Goal: Learn about a topic: Learn about a topic

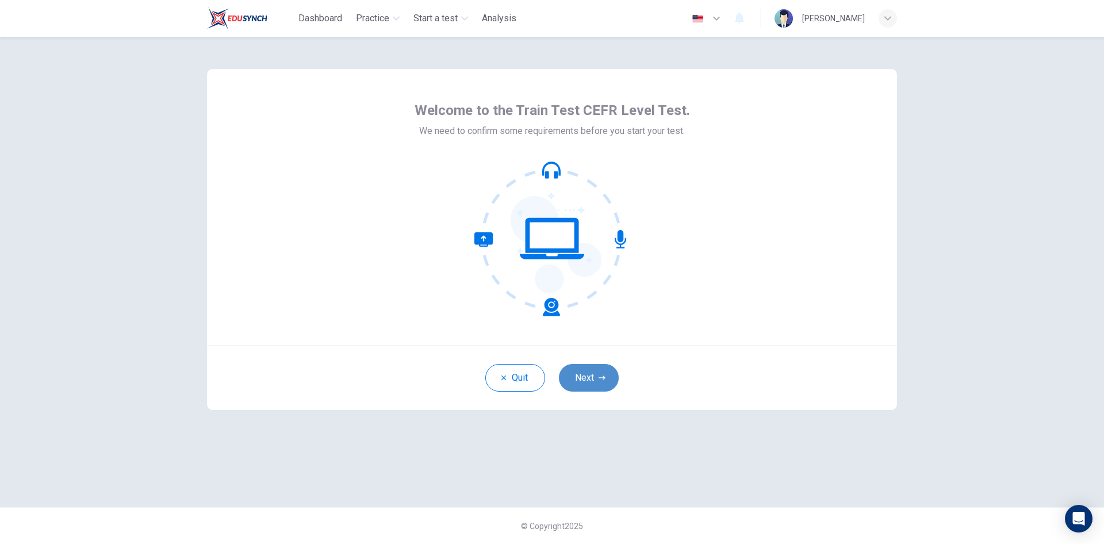
click at [594, 373] on button "Next" at bounding box center [589, 378] width 60 height 28
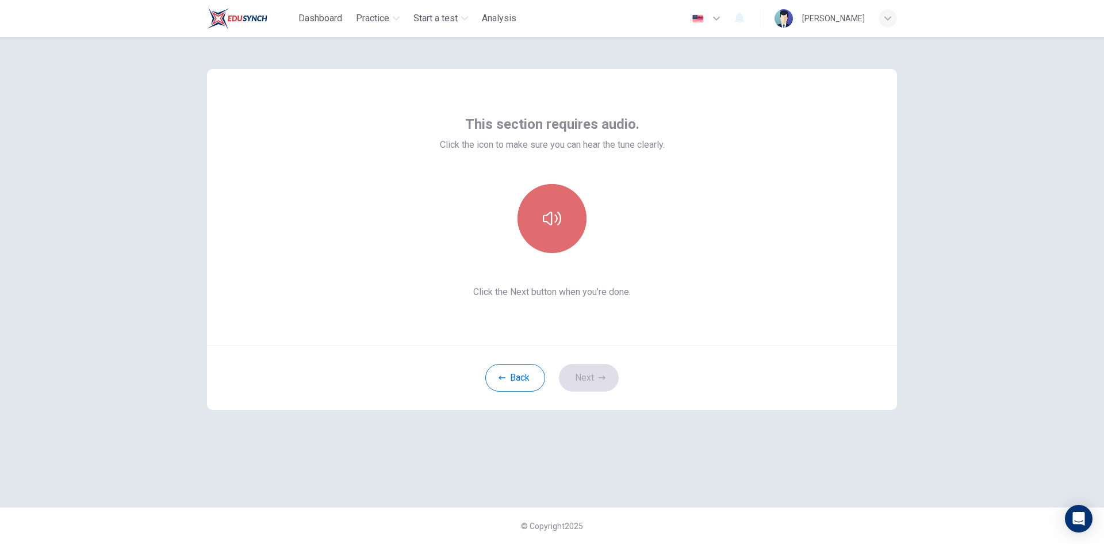
click at [555, 217] on icon "button" at bounding box center [552, 218] width 18 height 18
click at [552, 225] on icon "button" at bounding box center [552, 218] width 18 height 18
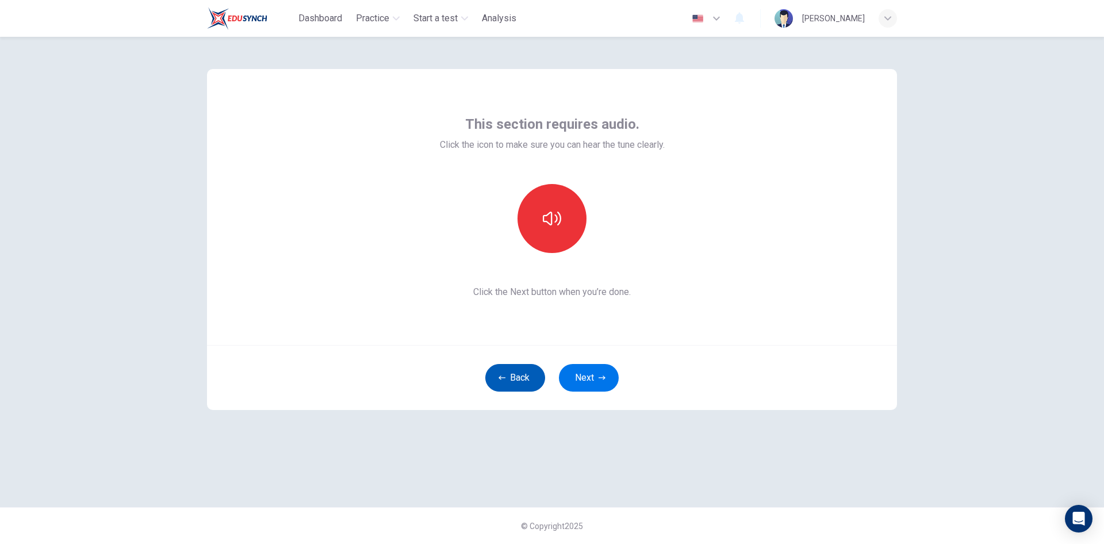
click at [510, 370] on button "Back" at bounding box center [515, 378] width 60 height 28
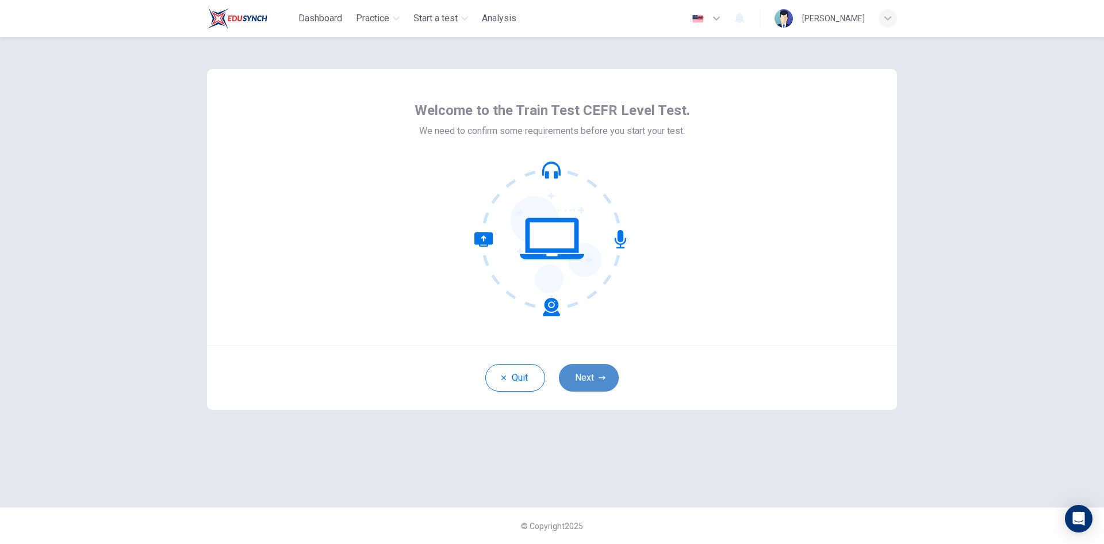
click at [578, 376] on button "Next" at bounding box center [589, 378] width 60 height 28
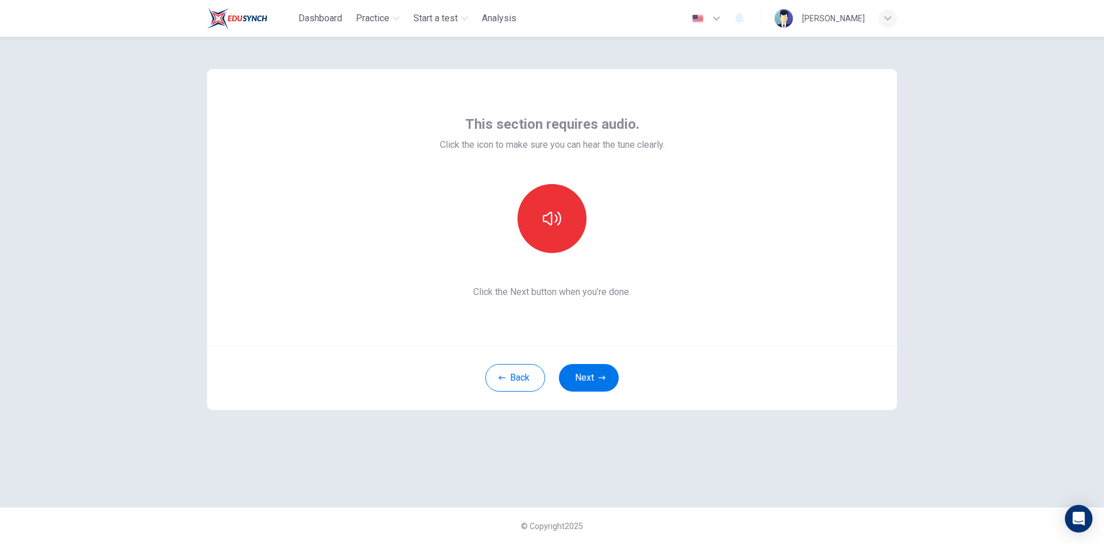
drag, startPoint x: 1035, startPoint y: 224, endPoint x: 1015, endPoint y: 231, distance: 21.8
click at [1035, 224] on div "This section requires audio. Click the icon to make sure you can hear the tune …" at bounding box center [552, 290] width 1104 height 507
click at [1017, 213] on div "This section requires audio. Click the icon to make sure you can hear the tune …" at bounding box center [552, 290] width 1104 height 507
click at [560, 218] on icon "button" at bounding box center [552, 218] width 18 height 18
click at [556, 217] on icon "button" at bounding box center [552, 218] width 18 height 18
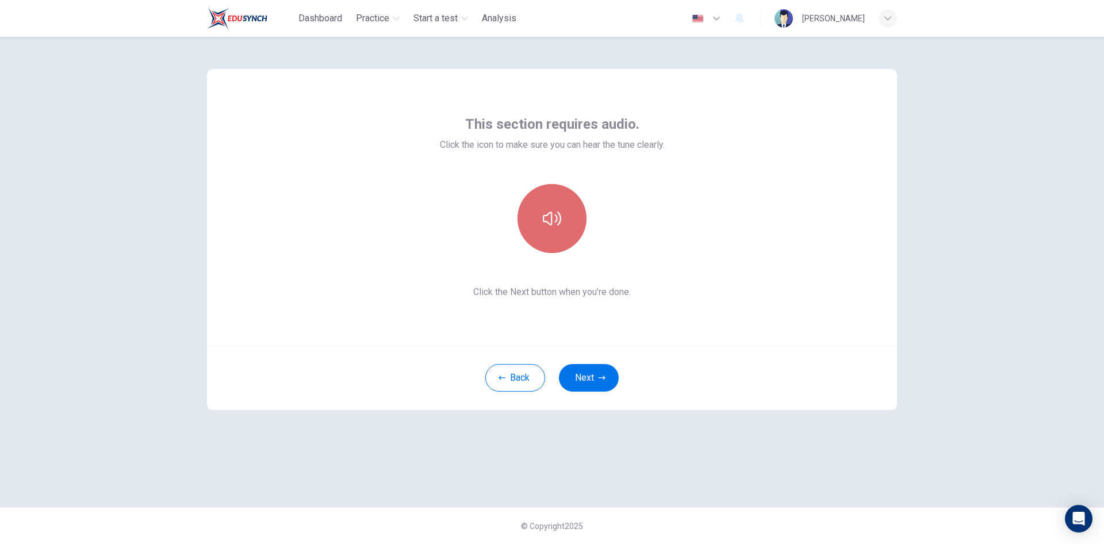
click at [553, 223] on icon "button" at bounding box center [552, 218] width 18 height 18
click at [546, 228] on button "button" at bounding box center [552, 218] width 69 height 69
click at [554, 223] on icon "button" at bounding box center [552, 218] width 18 height 18
click at [553, 220] on icon "button" at bounding box center [552, 218] width 18 height 18
click at [550, 214] on icon "button" at bounding box center [552, 218] width 18 height 18
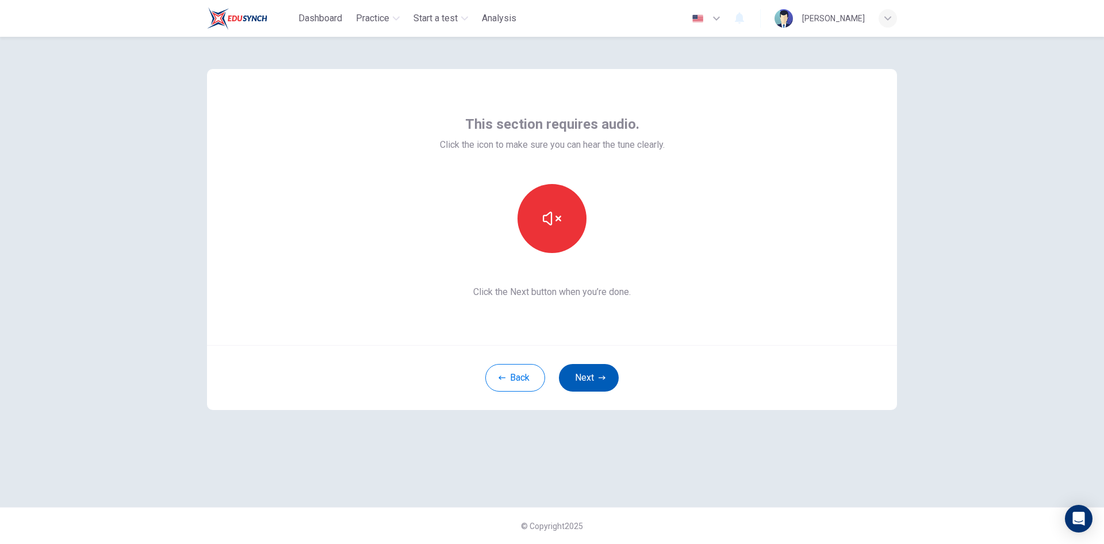
click at [603, 384] on button "Next" at bounding box center [589, 378] width 60 height 28
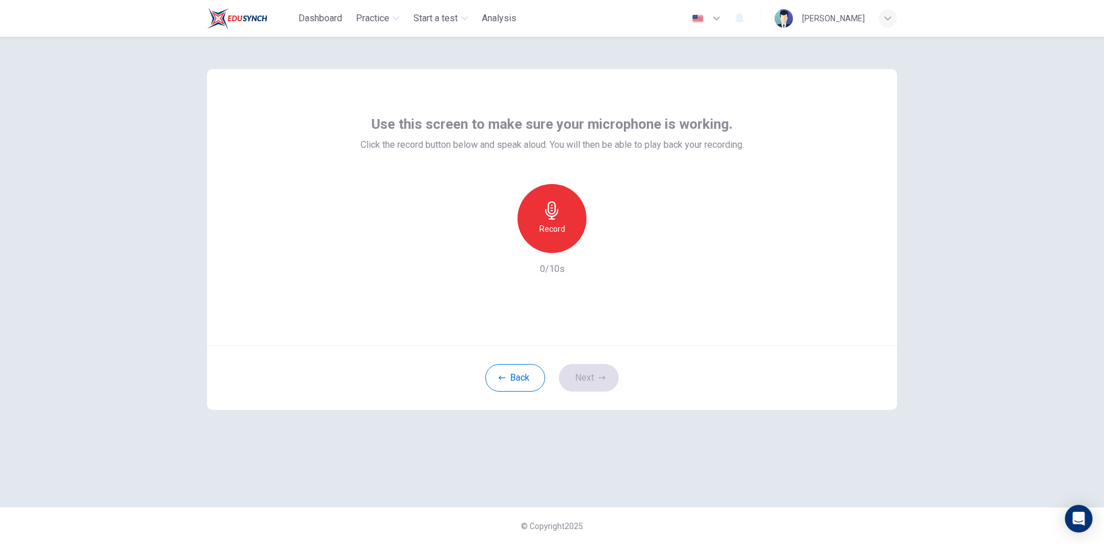
click at [546, 211] on icon "button" at bounding box center [551, 210] width 13 height 18
click at [558, 215] on icon "button" at bounding box center [552, 210] width 18 height 18
click at [581, 374] on button "Next" at bounding box center [589, 378] width 60 height 28
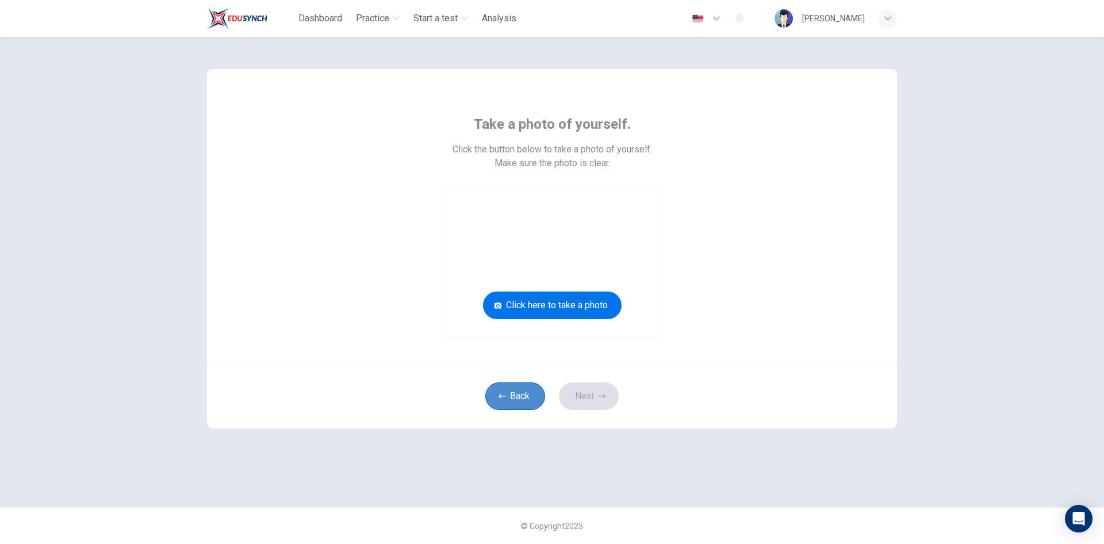
click at [510, 399] on button "Back" at bounding box center [515, 397] width 60 height 28
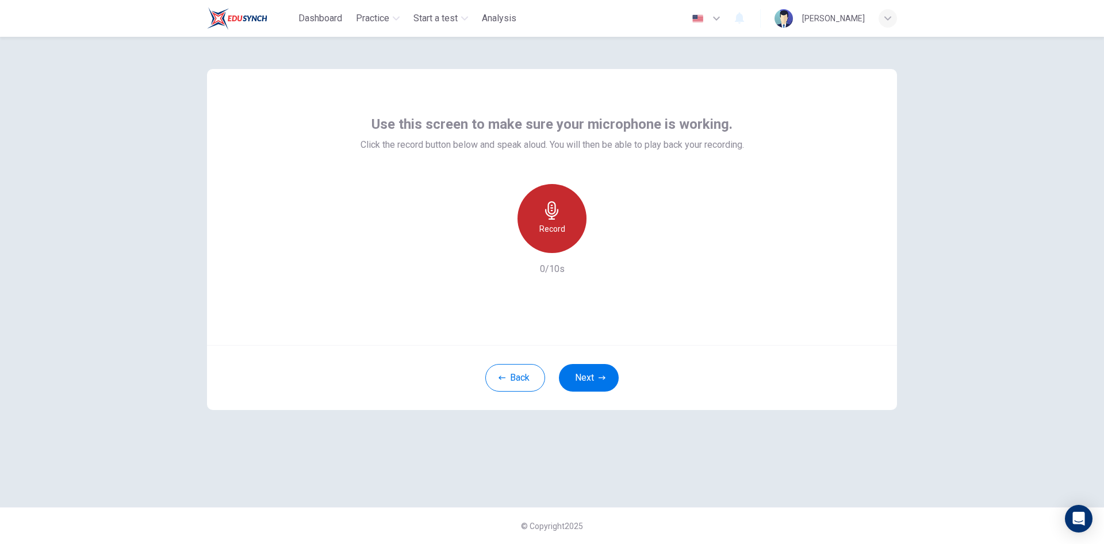
click at [546, 213] on icon "button" at bounding box center [552, 210] width 18 height 18
click at [594, 376] on button "Next" at bounding box center [589, 378] width 60 height 28
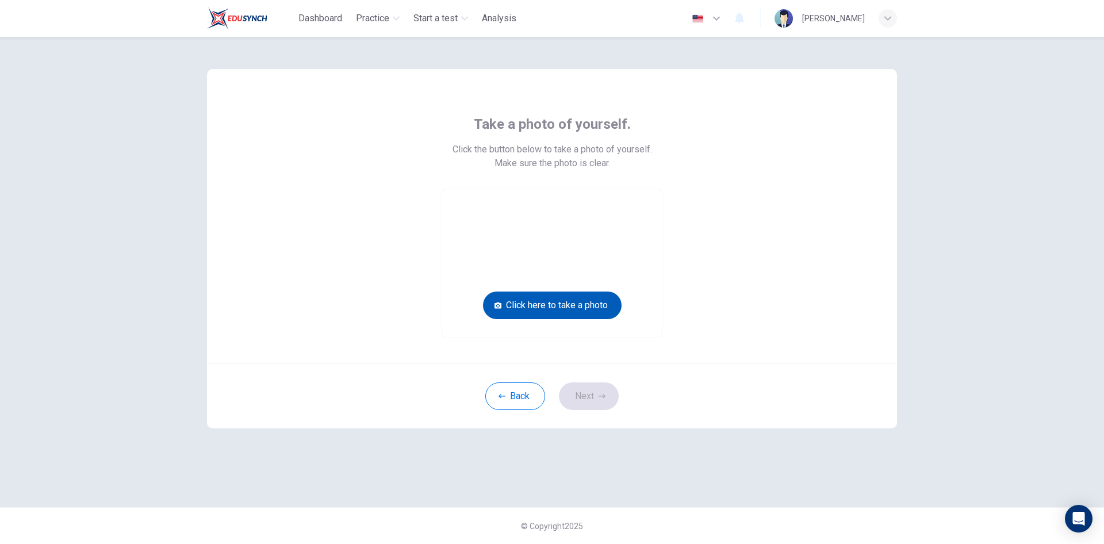
click at [549, 306] on button "Click here to take a photo" at bounding box center [552, 306] width 139 height 28
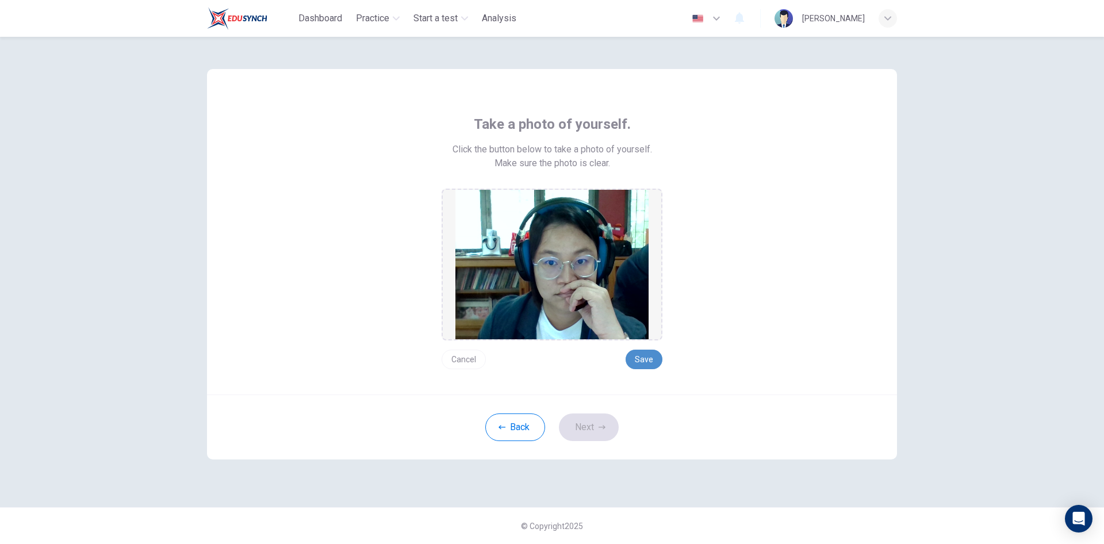
click at [648, 353] on button "Save" at bounding box center [644, 360] width 37 height 20
click at [584, 426] on button "Next" at bounding box center [589, 428] width 60 height 28
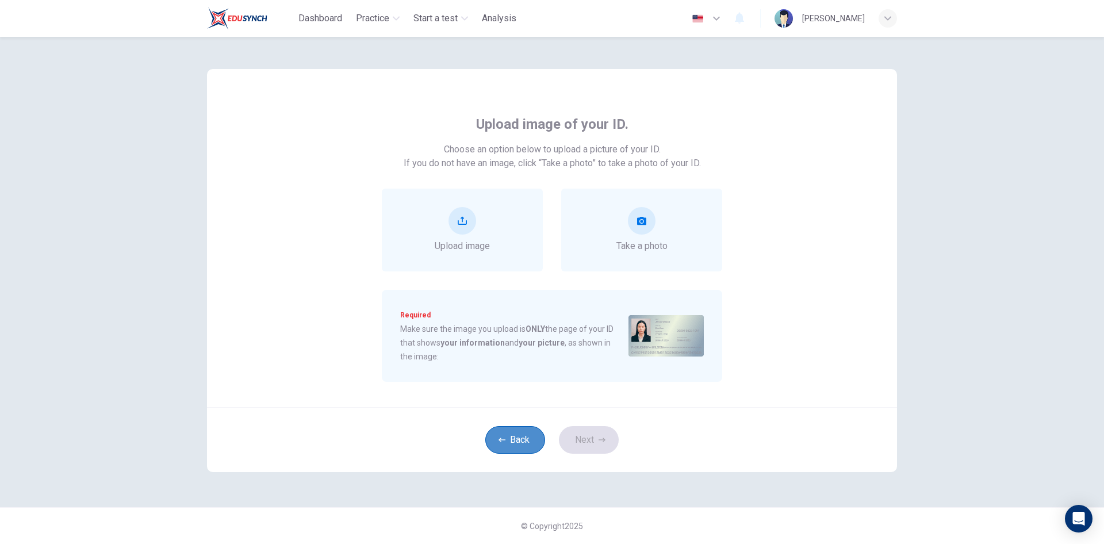
click at [513, 442] on button "Back" at bounding box center [515, 440] width 60 height 28
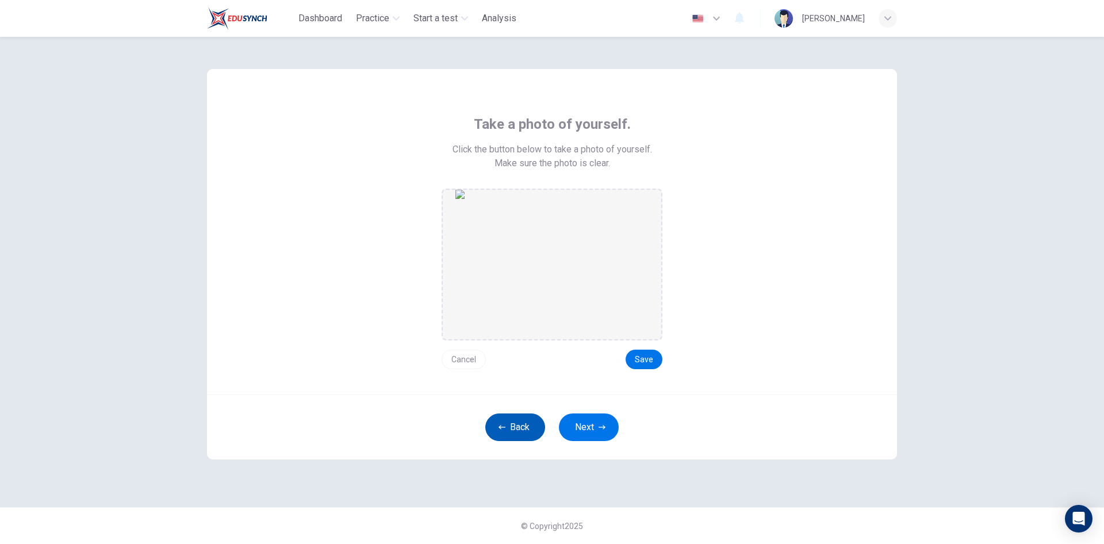
click at [510, 424] on button "Back" at bounding box center [515, 428] width 60 height 28
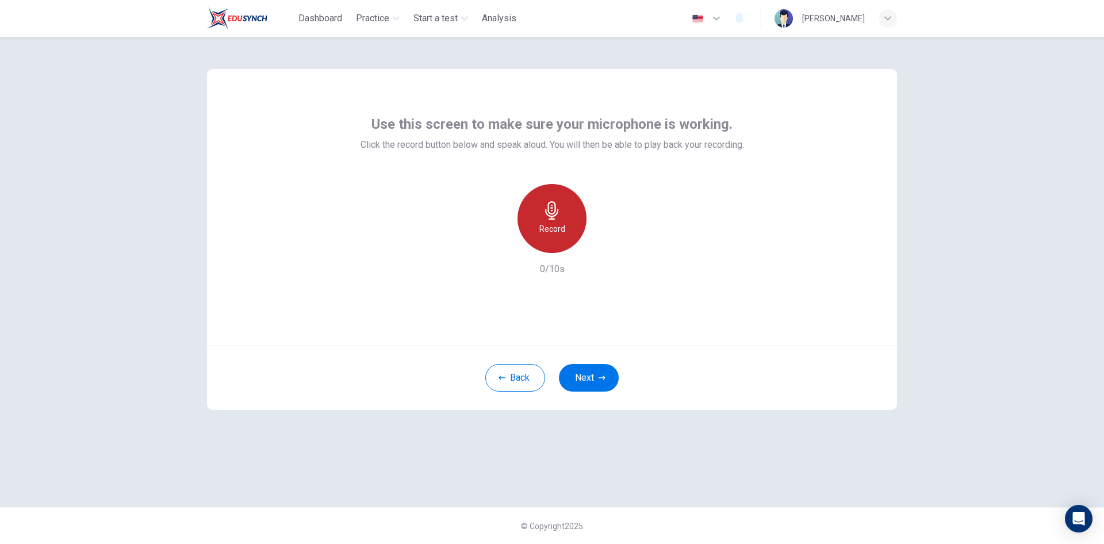
click at [554, 210] on icon "button" at bounding box center [552, 210] width 18 height 18
drag, startPoint x: 556, startPoint y: 207, endPoint x: 557, endPoint y: 254, distance: 46.6
click at [554, 206] on icon "button" at bounding box center [552, 210] width 18 height 18
click at [588, 374] on button "Next" at bounding box center [589, 378] width 60 height 28
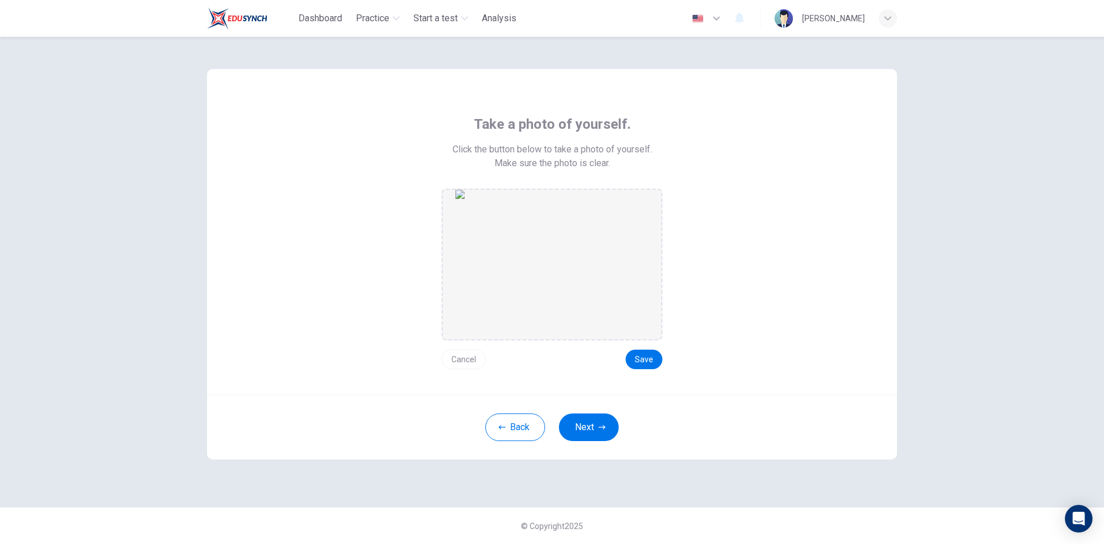
click at [471, 363] on button "Cancel" at bounding box center [464, 360] width 44 height 20
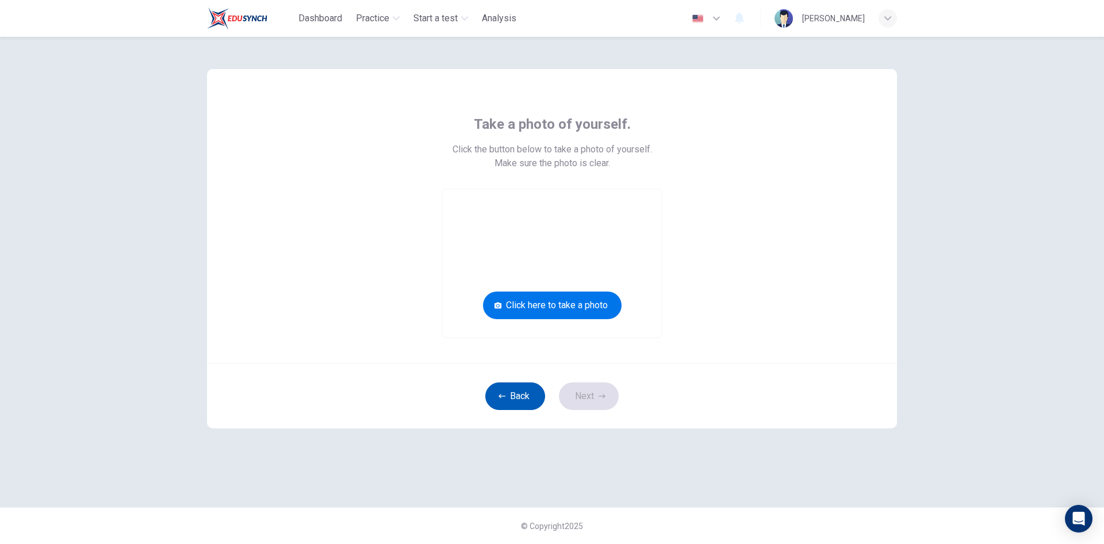
click at [508, 389] on button "Back" at bounding box center [515, 397] width 60 height 28
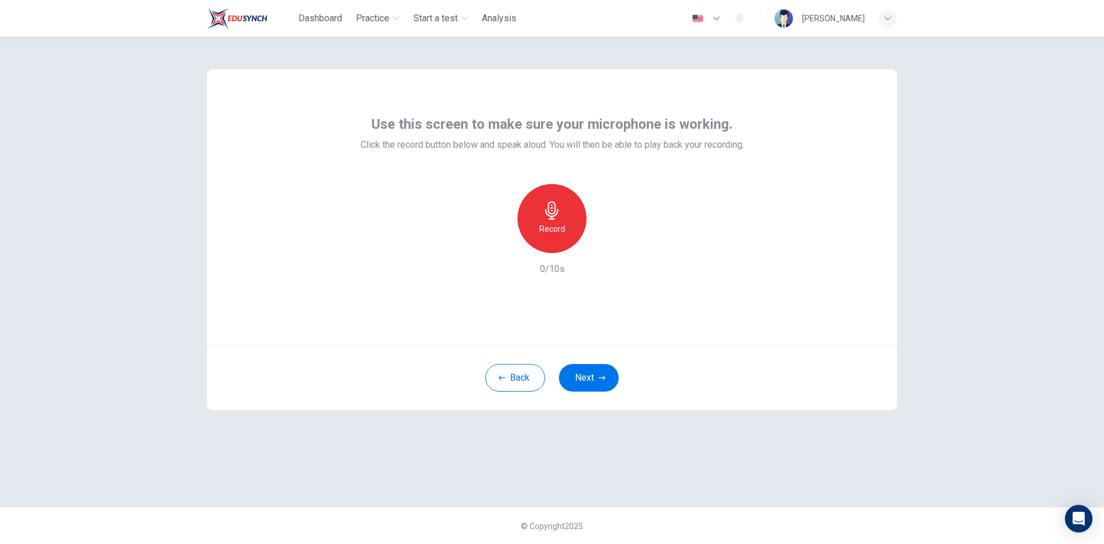
click at [554, 216] on icon "button" at bounding box center [551, 210] width 13 height 18
click at [553, 213] on icon "button" at bounding box center [552, 210] width 18 height 18
click at [605, 246] on icon "button" at bounding box center [605, 244] width 12 height 12
click at [597, 378] on button "Next" at bounding box center [589, 378] width 60 height 28
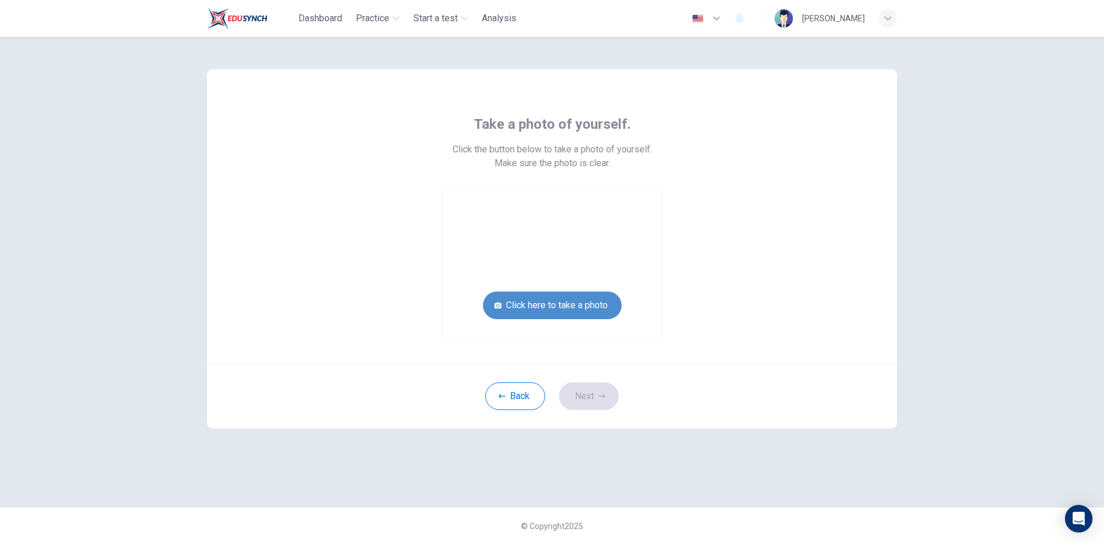
click at [569, 303] on button "Click here to take a photo" at bounding box center [552, 306] width 139 height 28
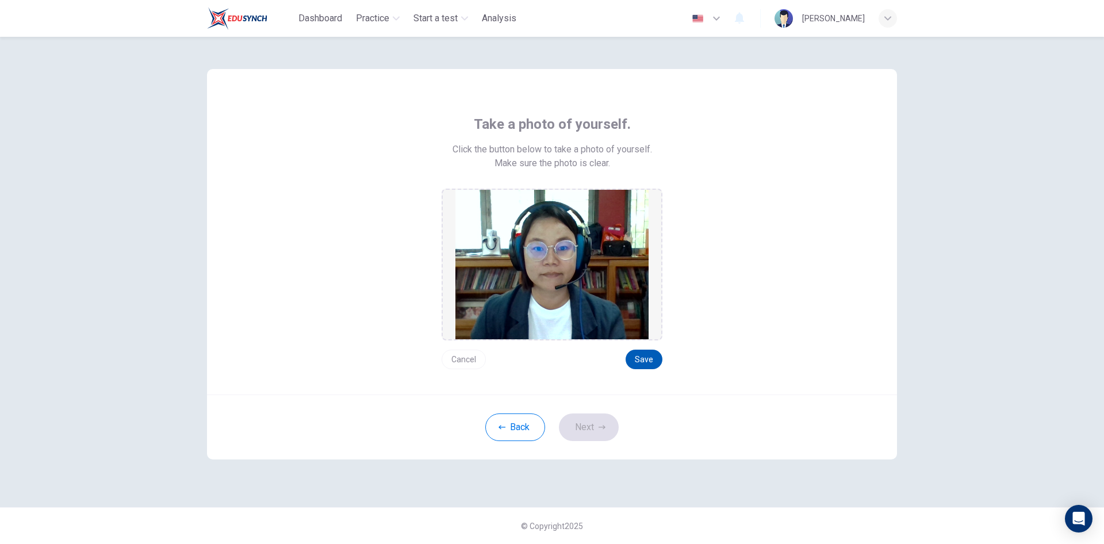
click at [648, 355] on button "Save" at bounding box center [644, 360] width 37 height 20
click at [597, 430] on button "Next" at bounding box center [589, 428] width 60 height 28
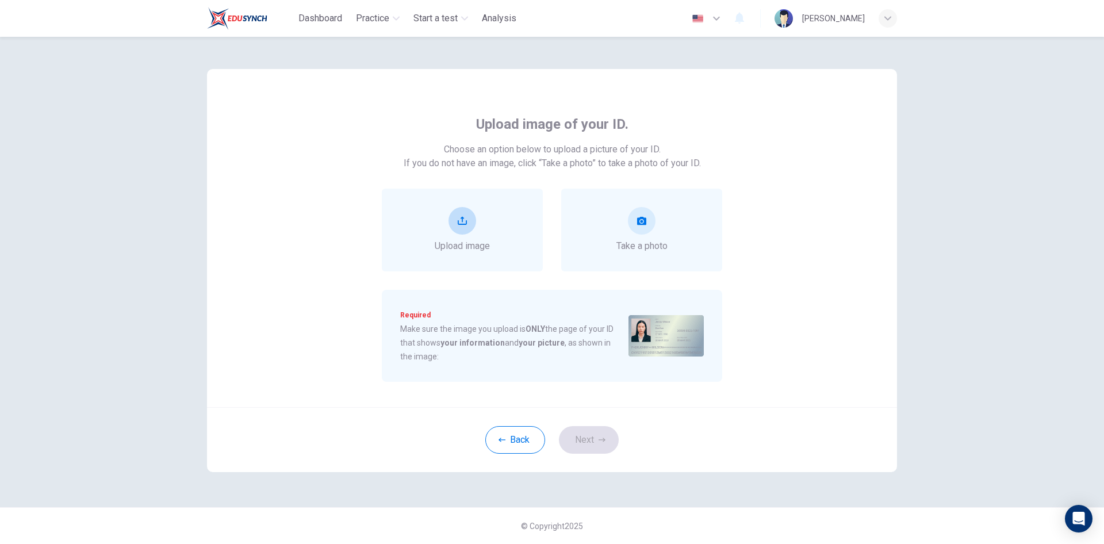
click at [455, 210] on button "upload" at bounding box center [463, 221] width 28 height 28
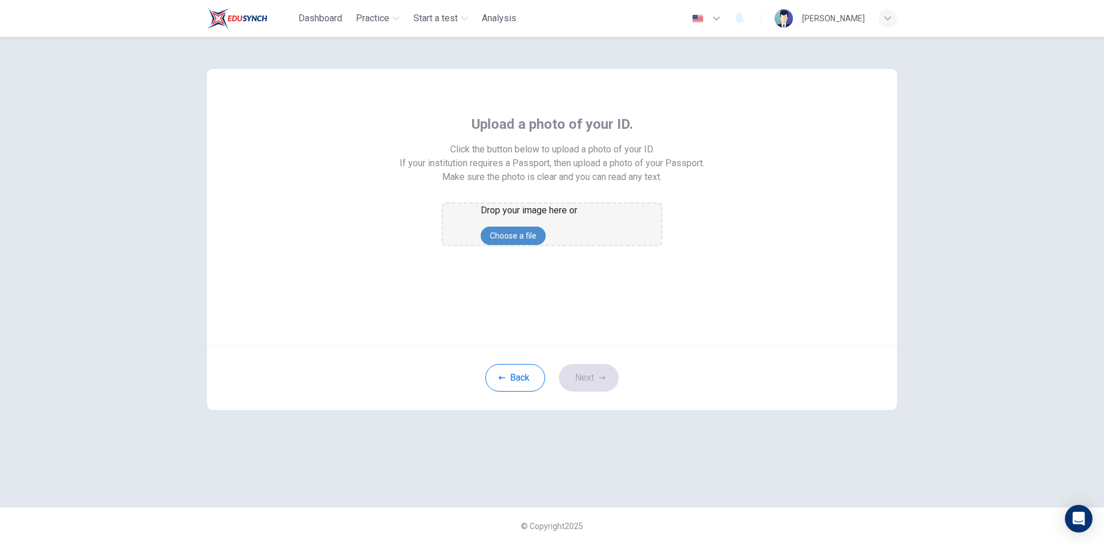
click at [546, 245] on button "Choose a file" at bounding box center [513, 236] width 65 height 18
click at [526, 392] on button "Back" at bounding box center [515, 378] width 60 height 28
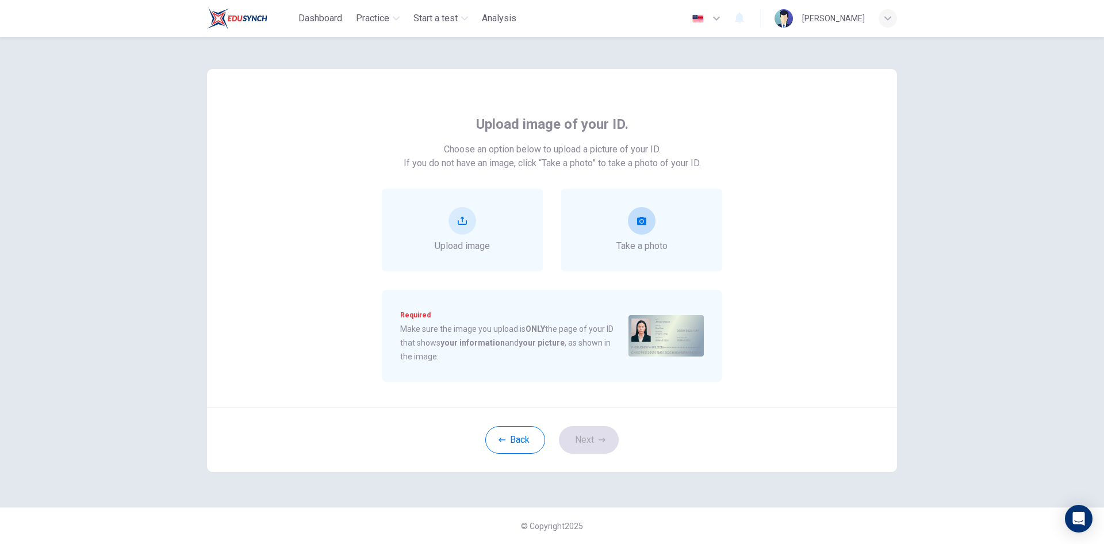
click at [647, 209] on div "Take a photo" at bounding box center [641, 230] width 161 height 83
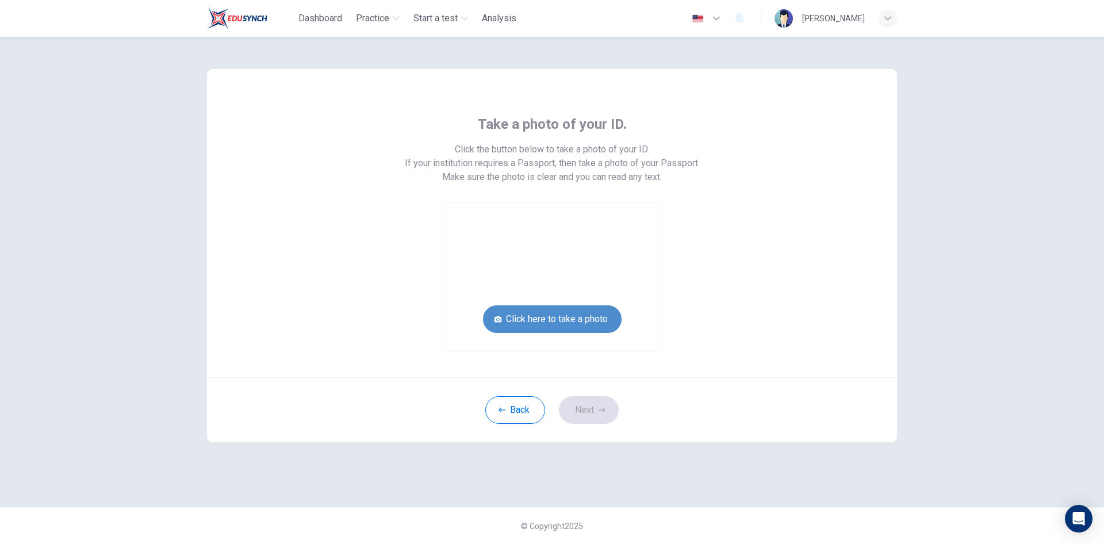
click at [560, 320] on button "Click here to take a photo" at bounding box center [552, 319] width 139 height 28
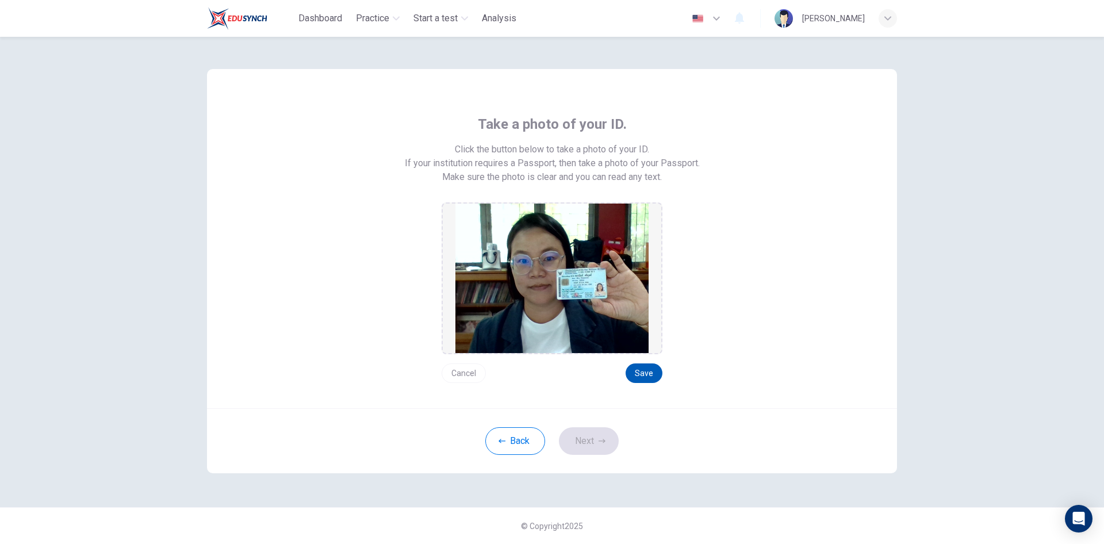
click at [644, 370] on button "Save" at bounding box center [644, 374] width 37 height 20
click at [595, 445] on button "Next" at bounding box center [589, 441] width 60 height 28
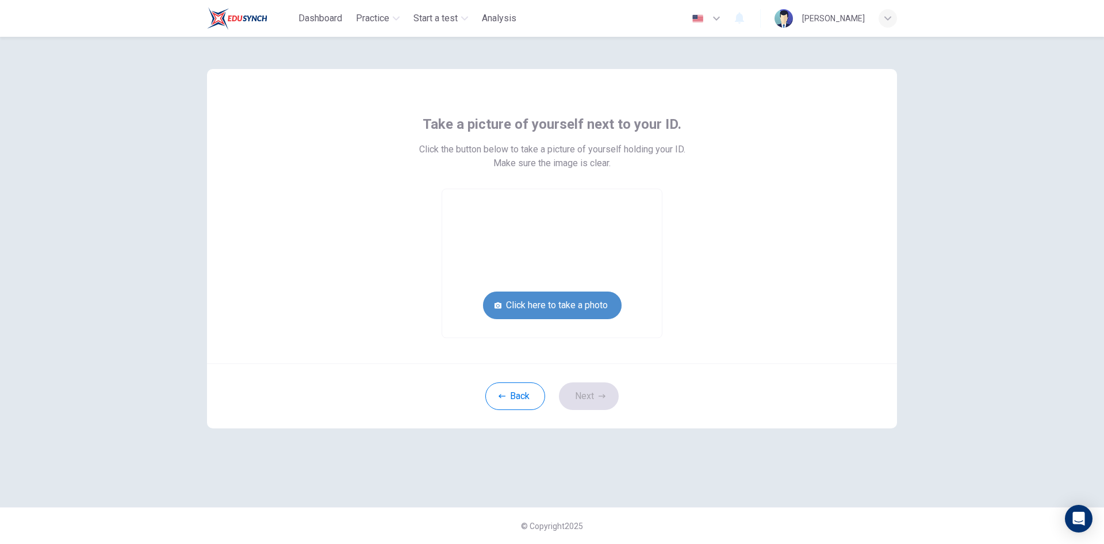
click at [545, 307] on button "Click here to take a photo" at bounding box center [552, 306] width 139 height 28
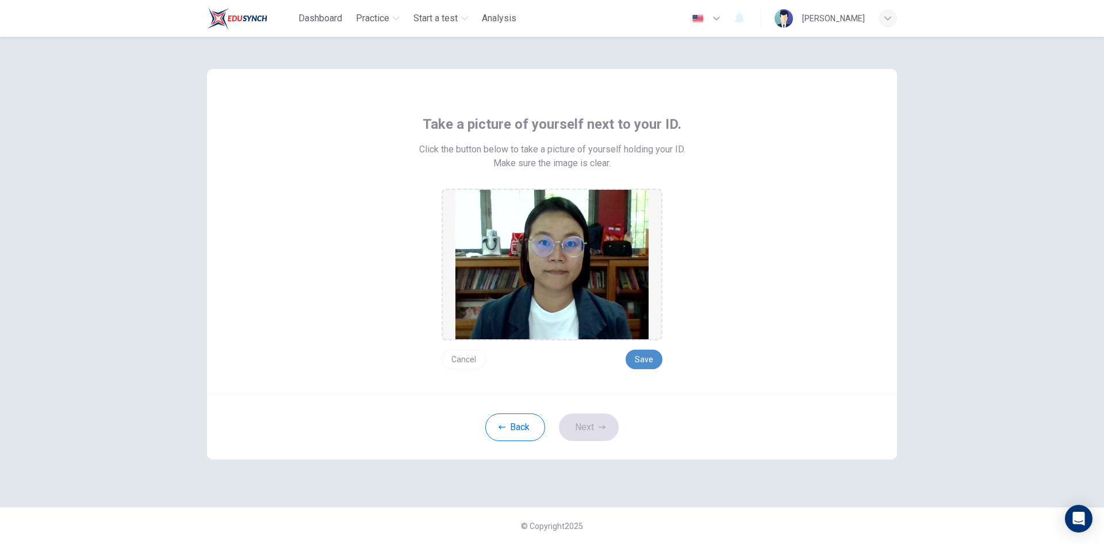
click at [642, 357] on button "Save" at bounding box center [644, 360] width 37 height 20
click at [596, 420] on button "Next" at bounding box center [589, 428] width 60 height 28
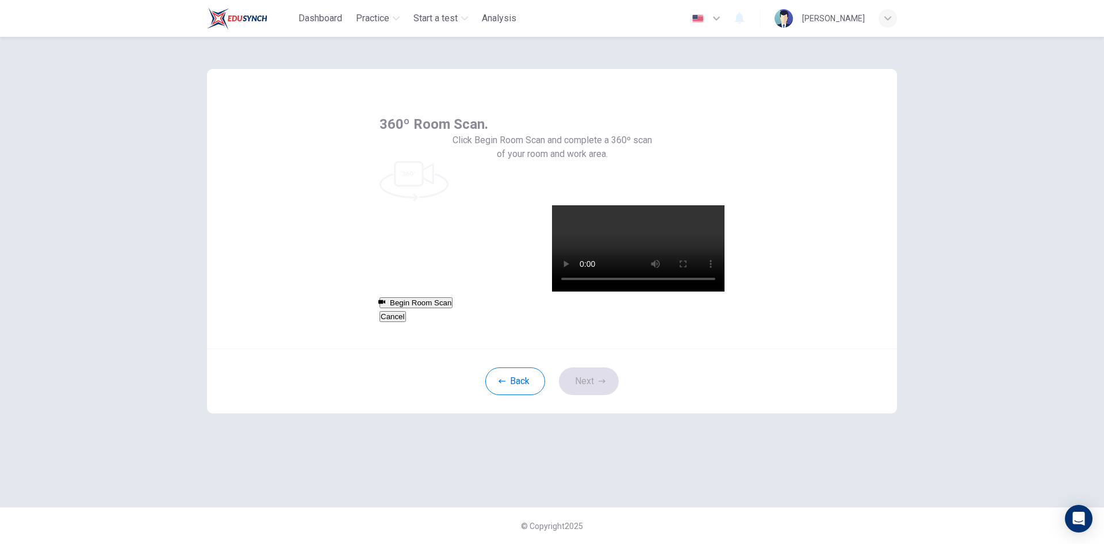
click at [380, 133] on span at bounding box center [380, 133] width 0 height 0
click at [453, 297] on button "Begin Room Scan" at bounding box center [416, 302] width 73 height 11
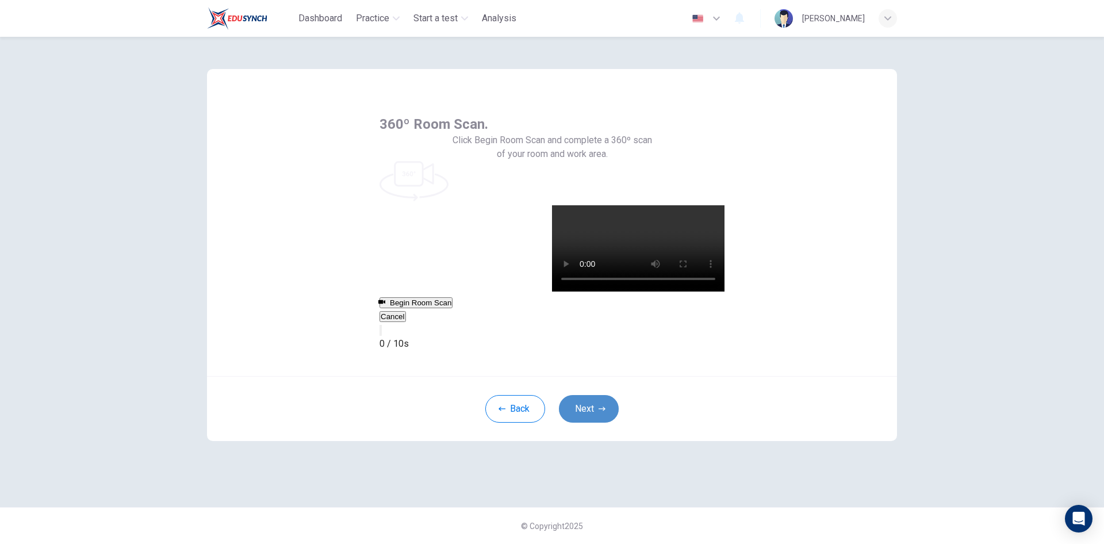
click at [605, 395] on button "Next" at bounding box center [589, 409] width 60 height 28
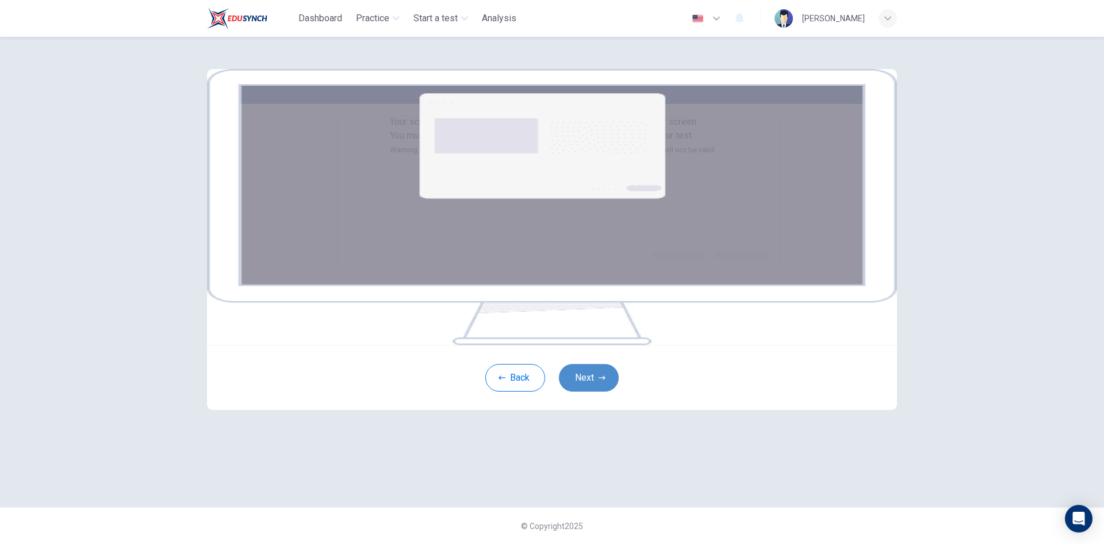
click at [583, 392] on button "Next" at bounding box center [589, 378] width 60 height 28
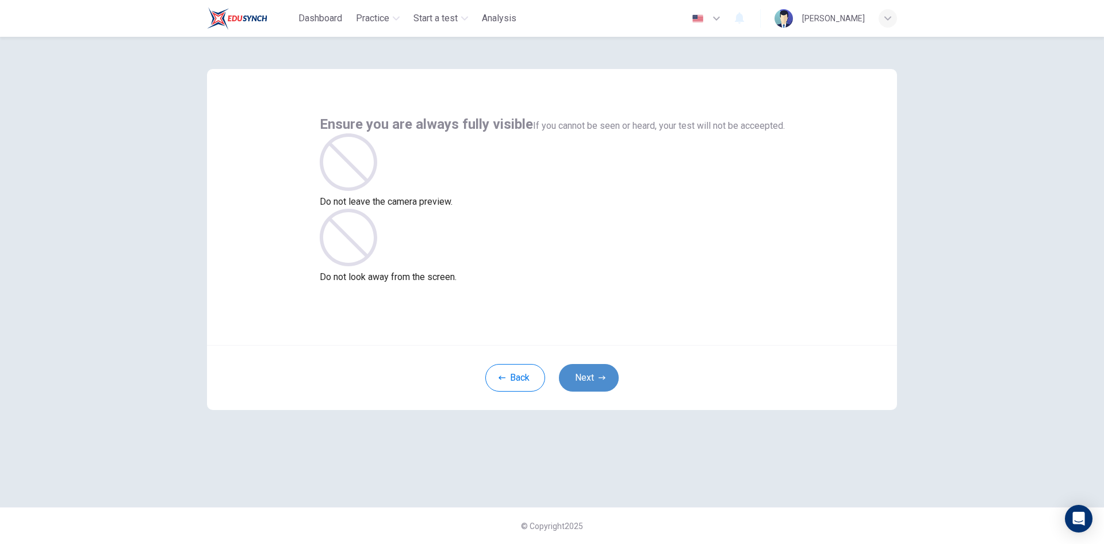
click at [596, 372] on button "Next" at bounding box center [589, 378] width 60 height 28
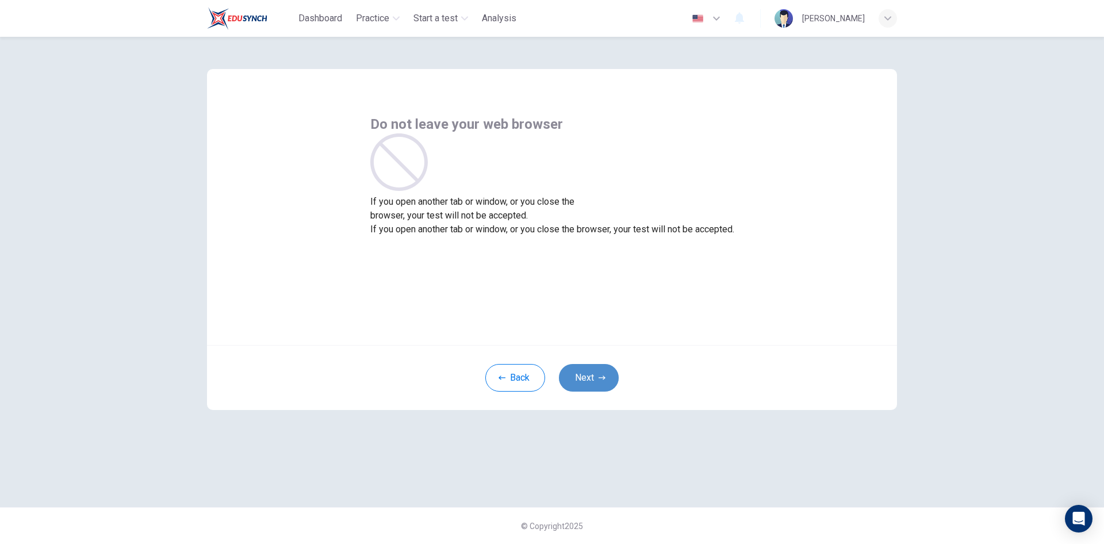
click at [580, 387] on button "Next" at bounding box center [589, 378] width 60 height 28
click at [595, 374] on button "Next" at bounding box center [589, 378] width 60 height 28
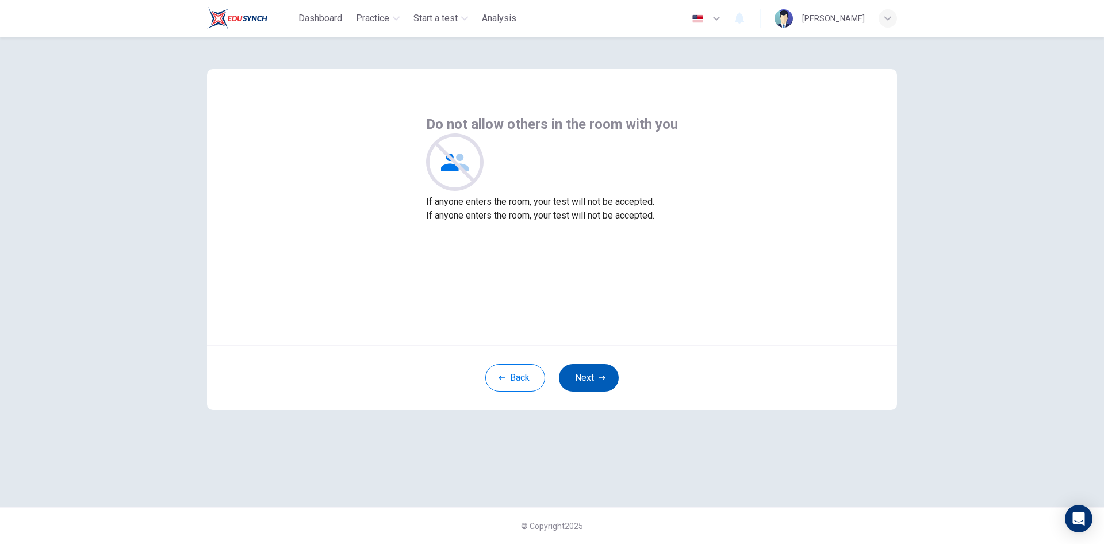
click at [598, 380] on button "Next" at bounding box center [589, 378] width 60 height 28
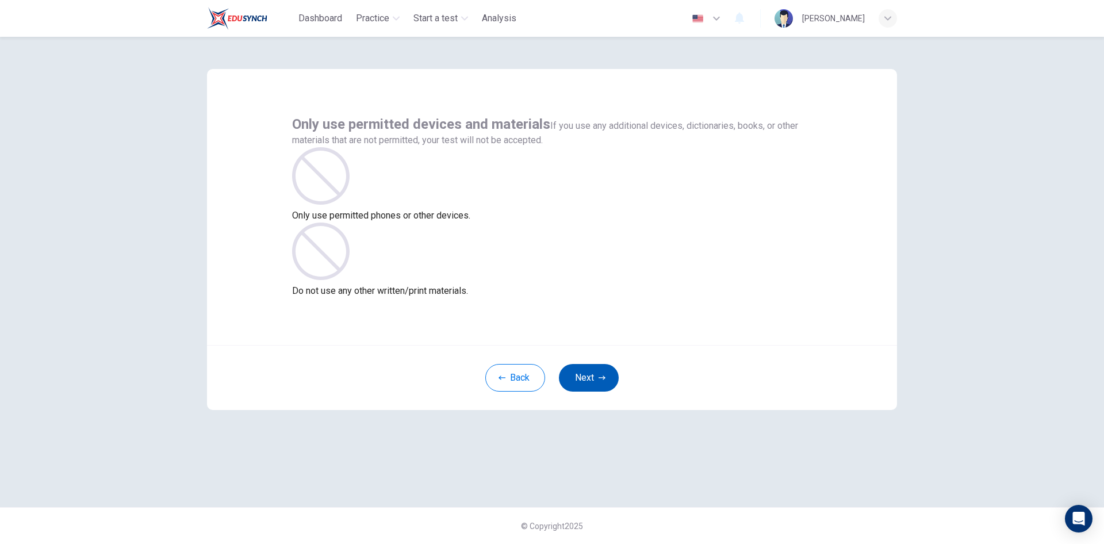
click at [597, 377] on button "Next" at bounding box center [589, 378] width 60 height 28
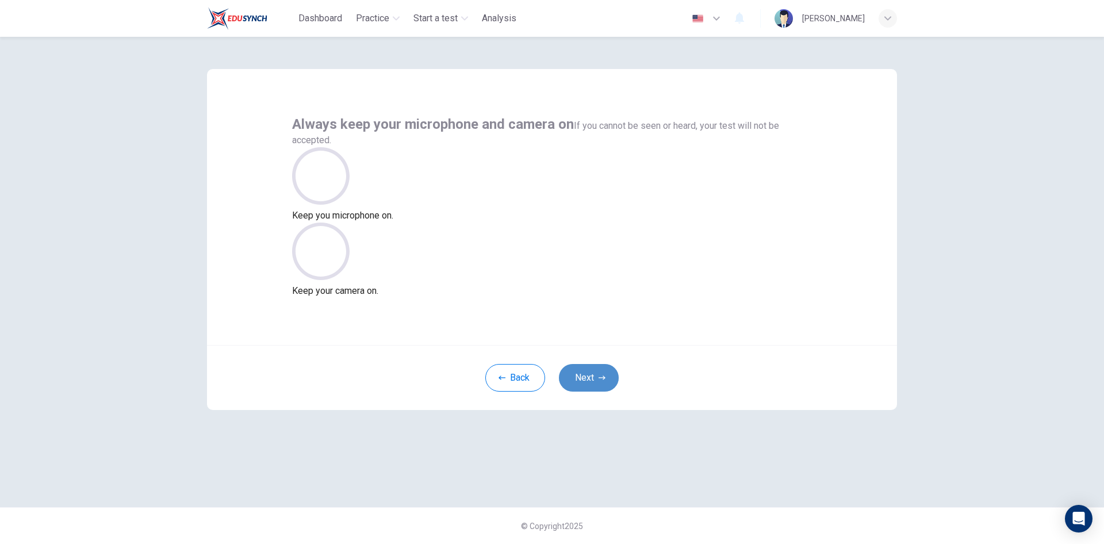
click at [596, 377] on button "Next" at bounding box center [589, 378] width 60 height 28
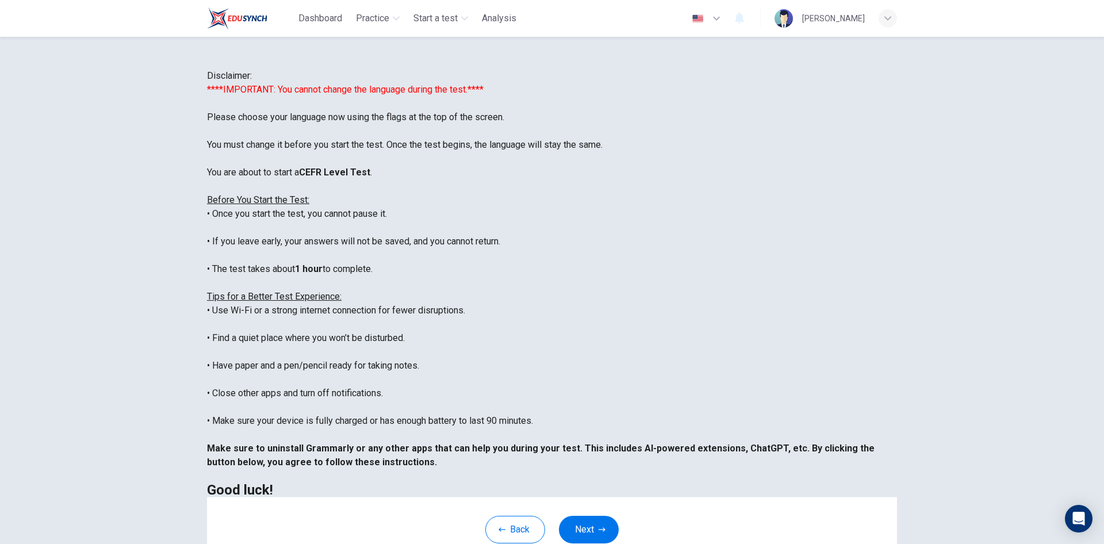
scroll to position [95, 0]
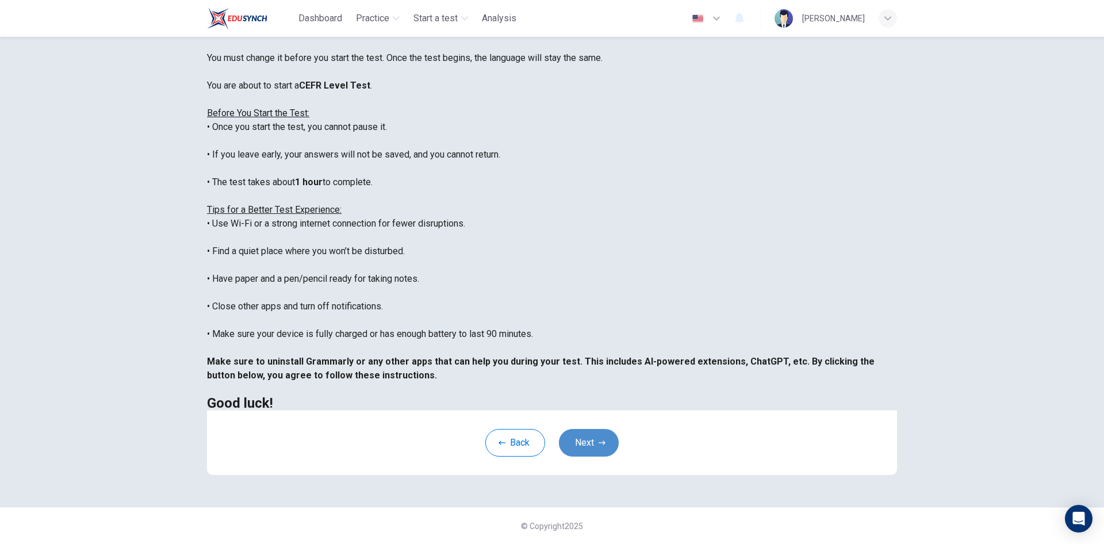
click at [589, 436] on button "Next" at bounding box center [589, 443] width 60 height 28
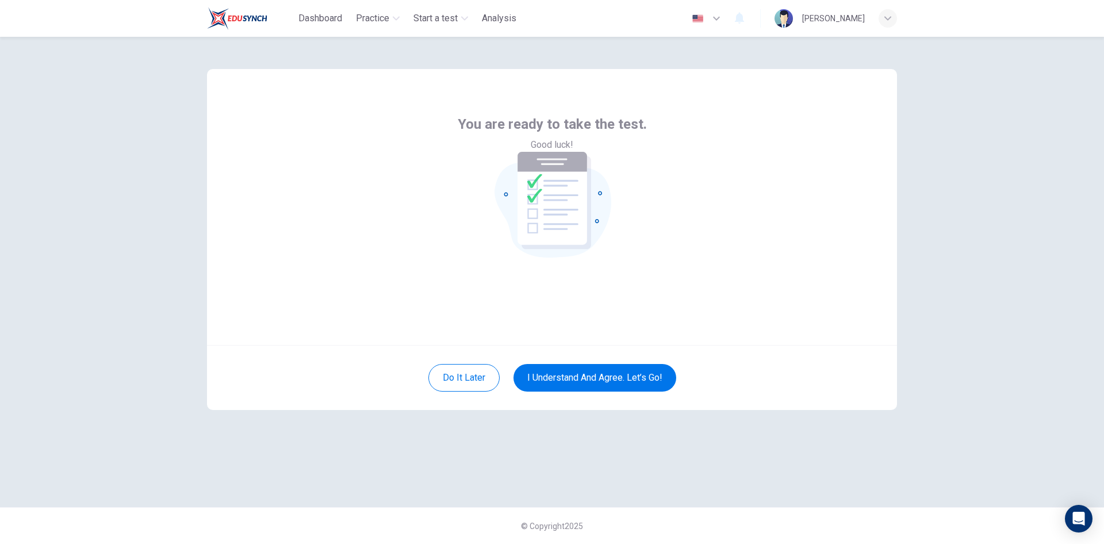
scroll to position [0, 0]
click at [606, 377] on button "I understand and agree. Let’s go!" at bounding box center [595, 378] width 163 height 28
drag, startPoint x: 591, startPoint y: 380, endPoint x: 552, endPoint y: 393, distance: 40.6
click at [587, 381] on button "I understand and agree. Let’s go!" at bounding box center [595, 378] width 163 height 28
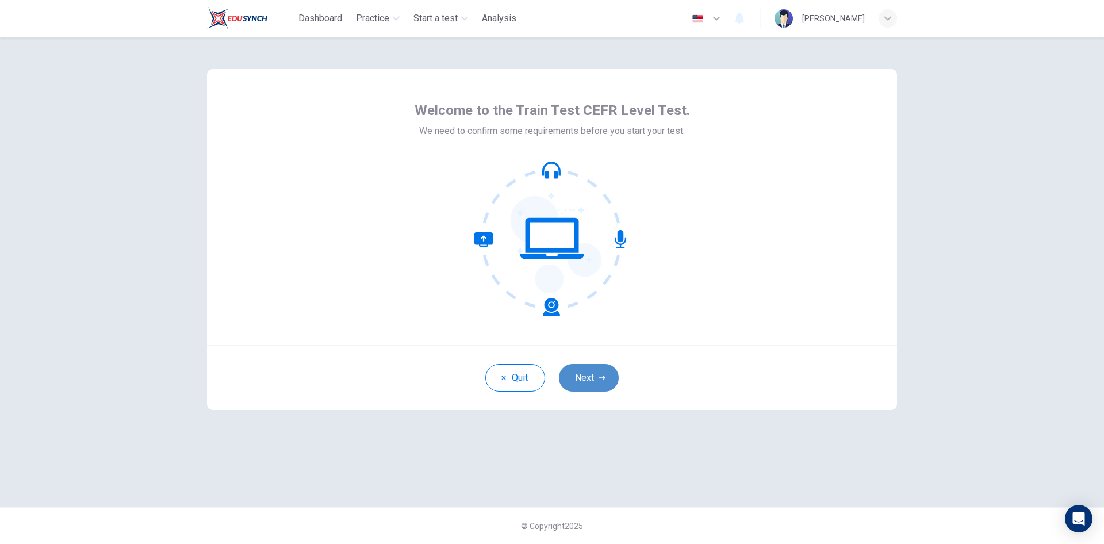
click at [596, 377] on button "Next" at bounding box center [589, 378] width 60 height 28
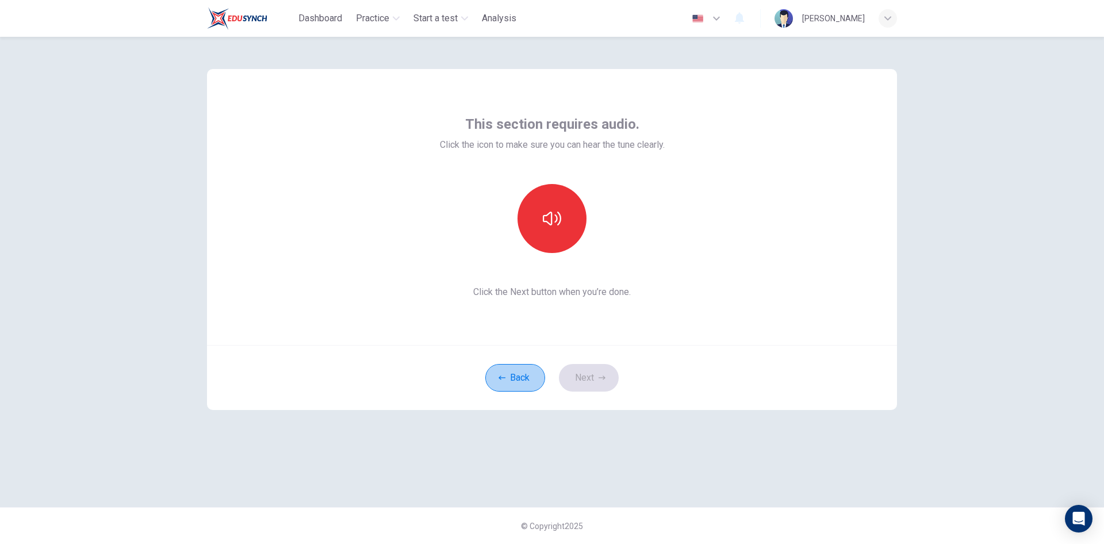
drag, startPoint x: 501, startPoint y: 377, endPoint x: 484, endPoint y: 389, distance: 21.4
click at [500, 381] on icon "button" at bounding box center [502, 377] width 7 height 7
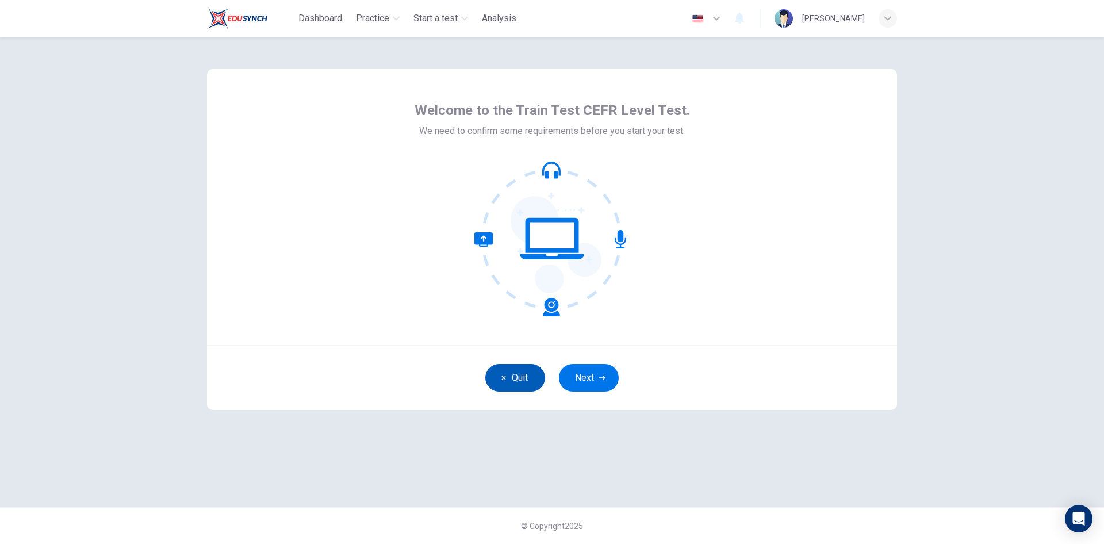
click at [517, 374] on button "Quit" at bounding box center [515, 378] width 60 height 28
